Goal: Information Seeking & Learning: Learn about a topic

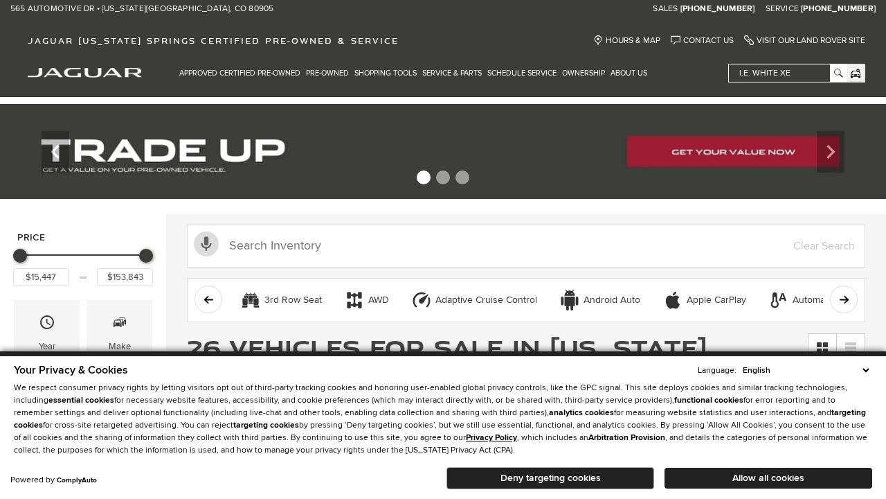
scroll to position [670, 0]
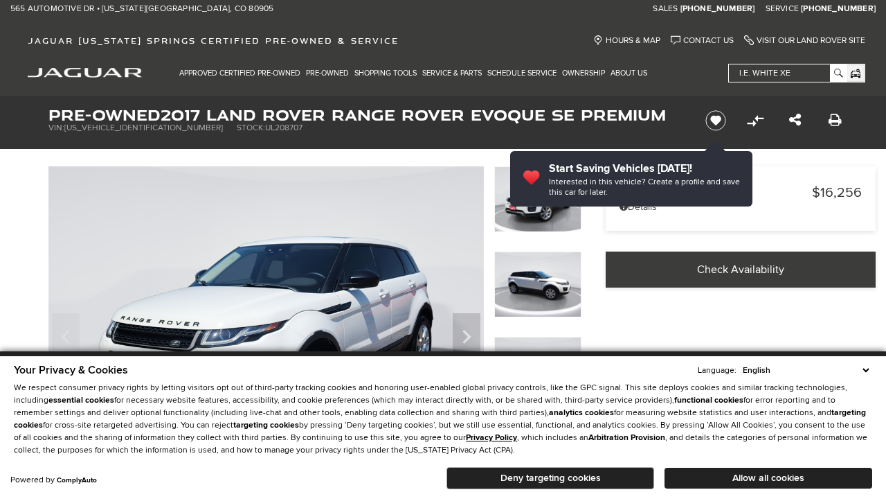
scroll to position [443, 0]
